Goal: Transaction & Acquisition: Purchase product/service

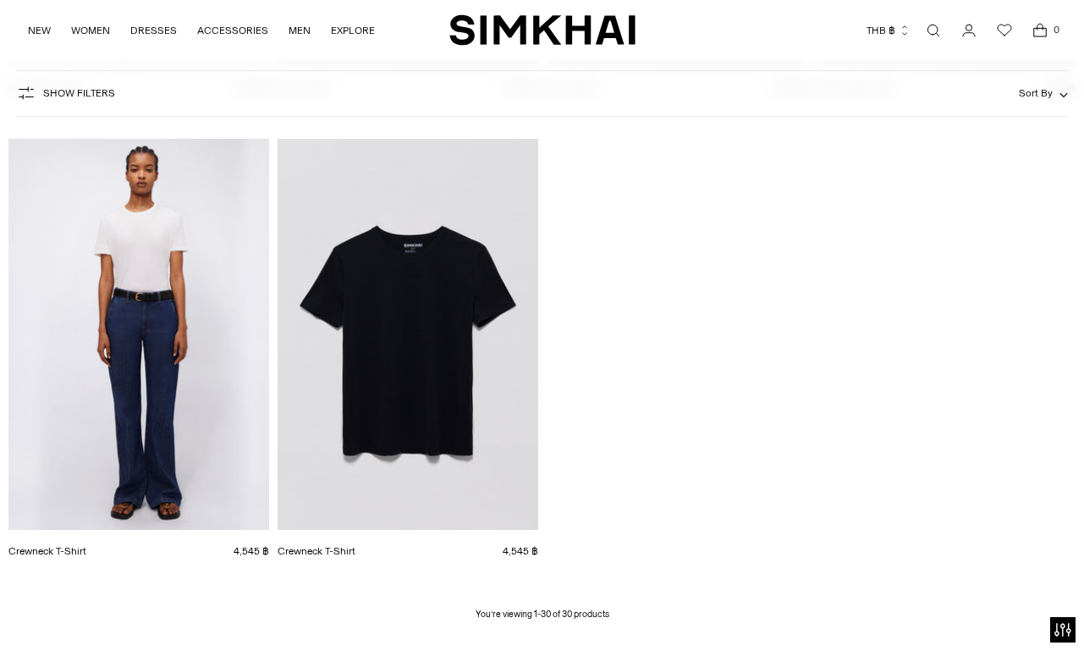
scroll to position [3422, 0]
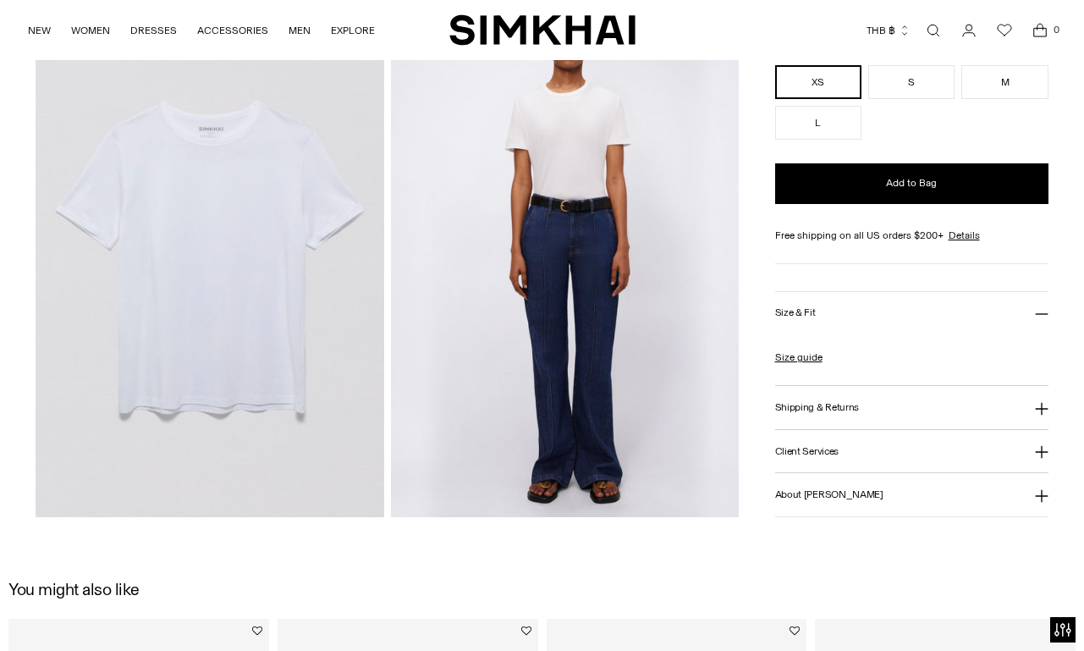
scroll to position [1138, 0]
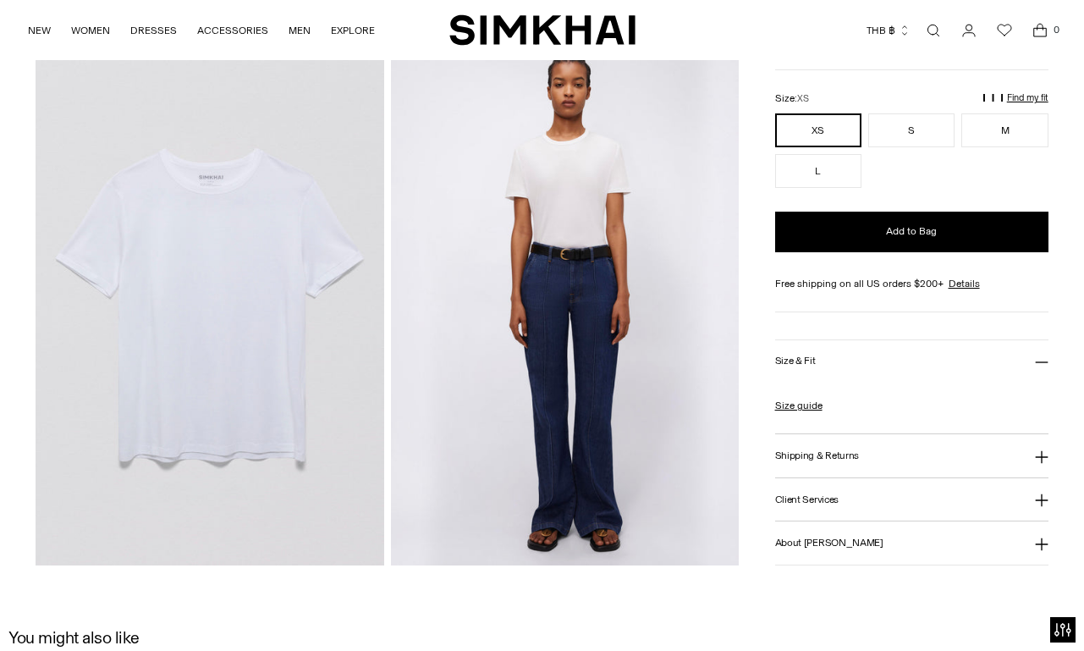
click at [222, 343] on img at bounding box center [210, 304] width 349 height 522
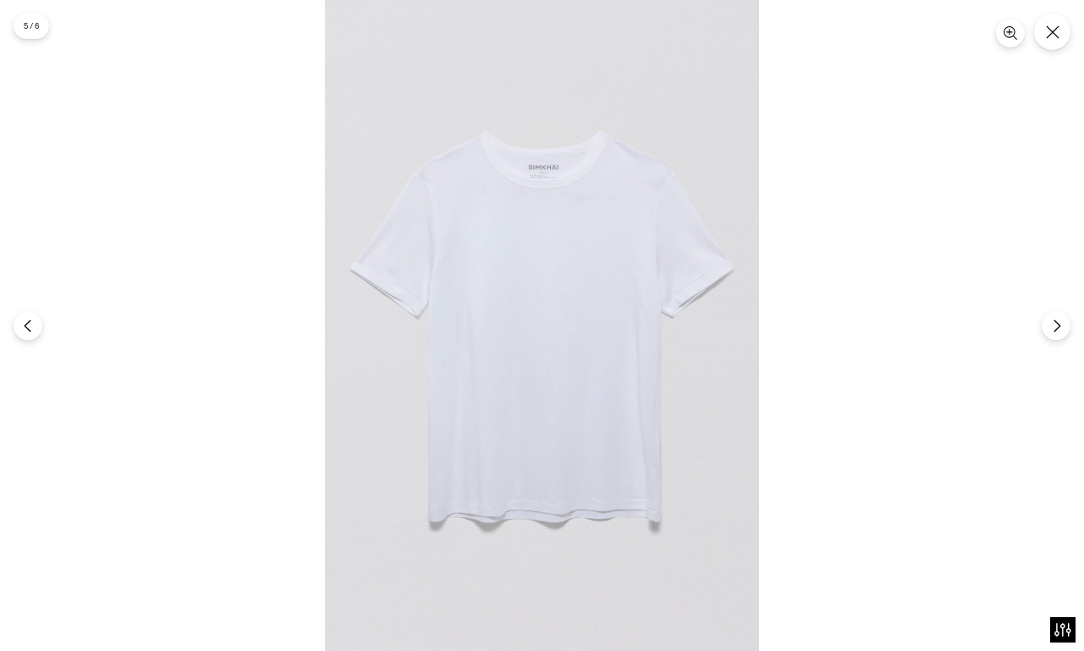
click at [548, 313] on img at bounding box center [542, 325] width 434 height 651
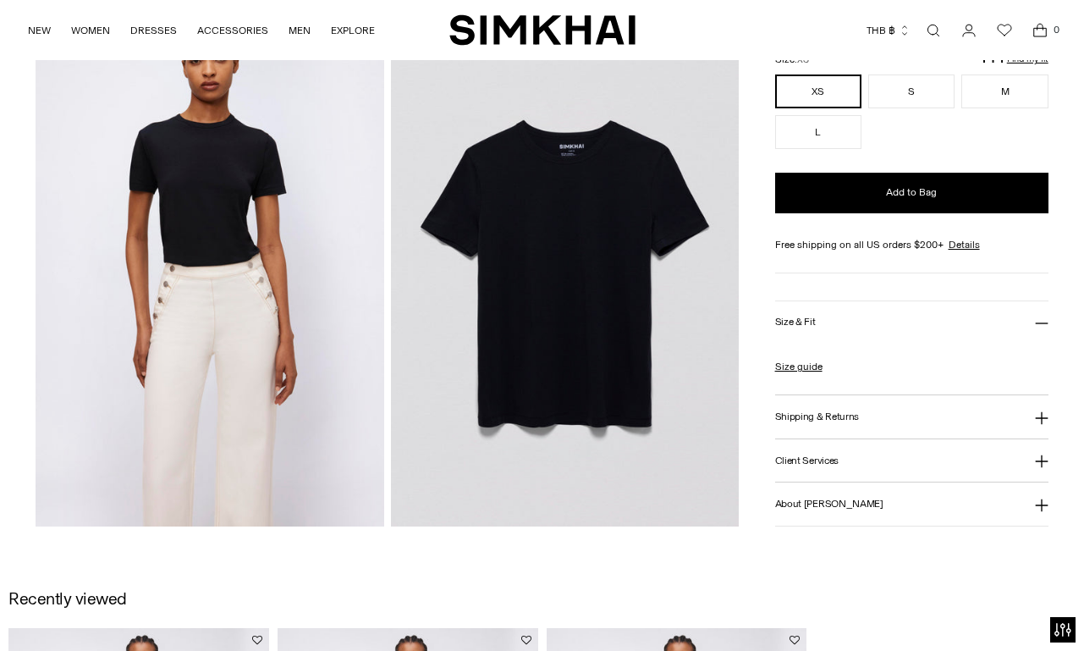
scroll to position [1167, 0]
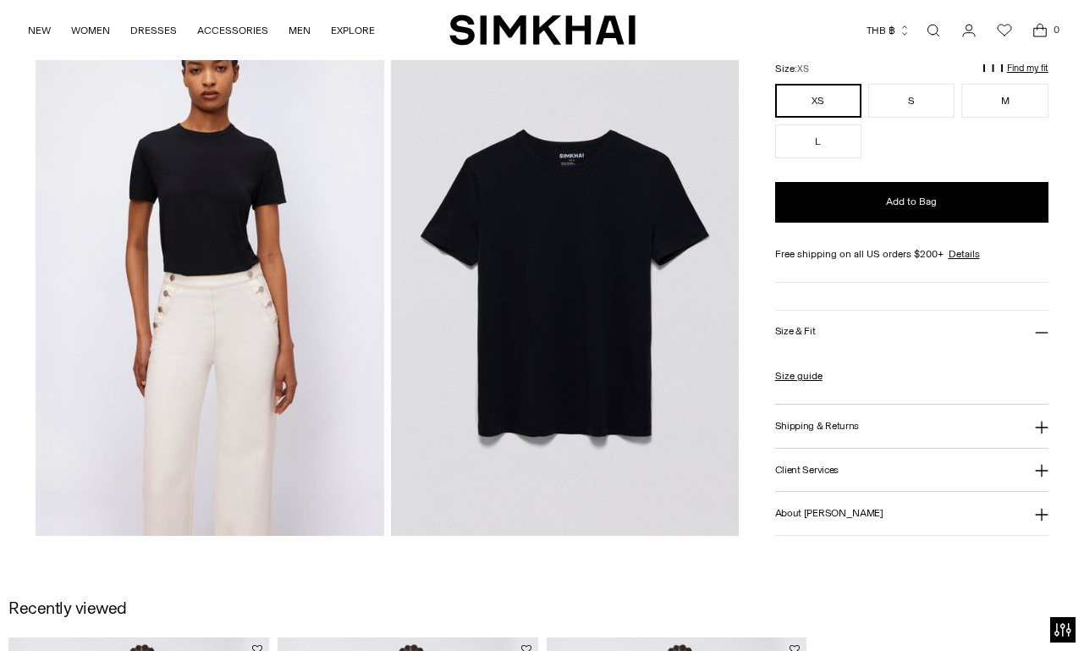
click at [573, 237] on img at bounding box center [565, 275] width 349 height 522
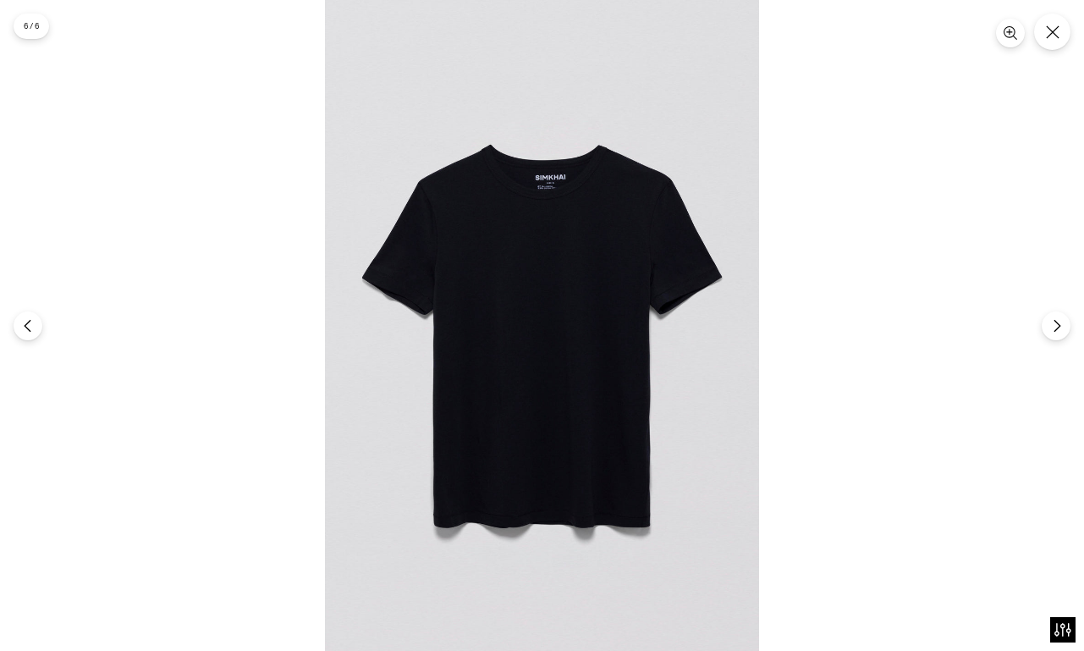
click at [533, 242] on img at bounding box center [542, 325] width 434 height 651
